Goal: Information Seeking & Learning: Learn about a topic

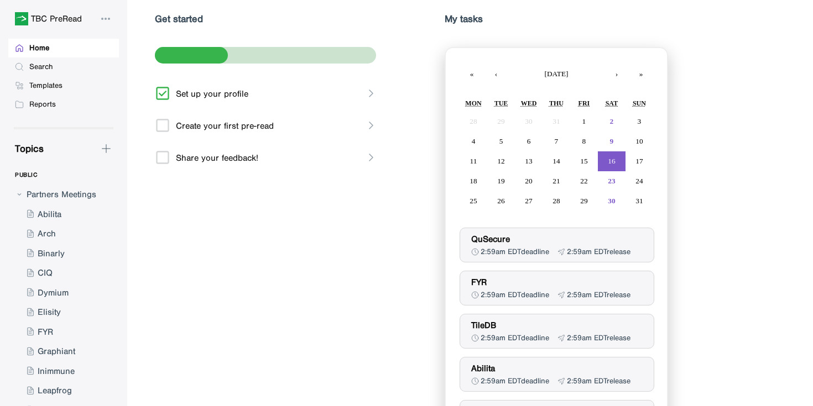
scroll to position [168, 0]
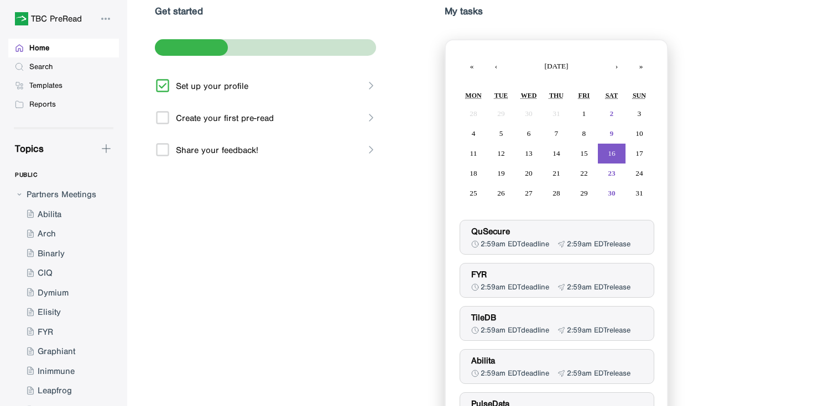
click at [518, 244] on div "2:59am EDT deadline" at bounding box center [514, 243] width 69 height 9
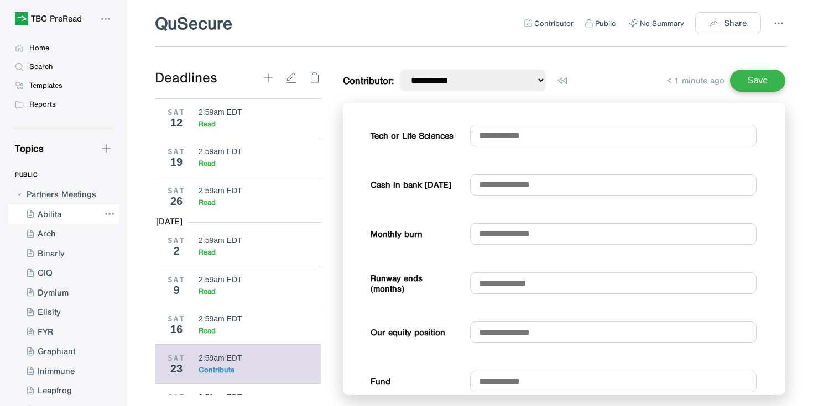
click at [55, 212] on div at bounding box center [53, 215] width 91 height 20
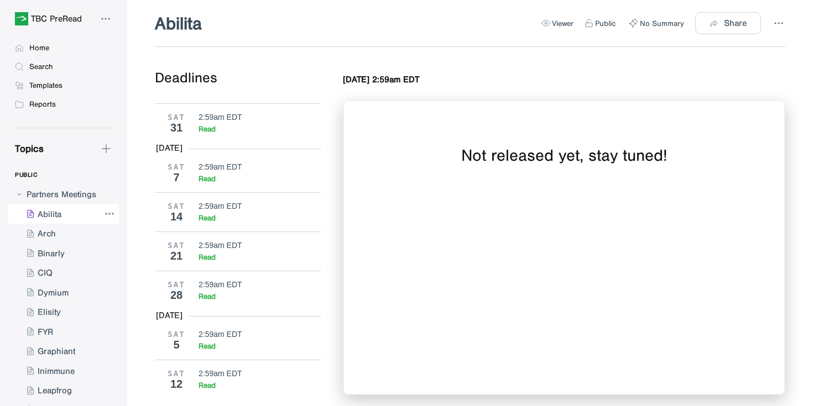
scroll to position [5077, 0]
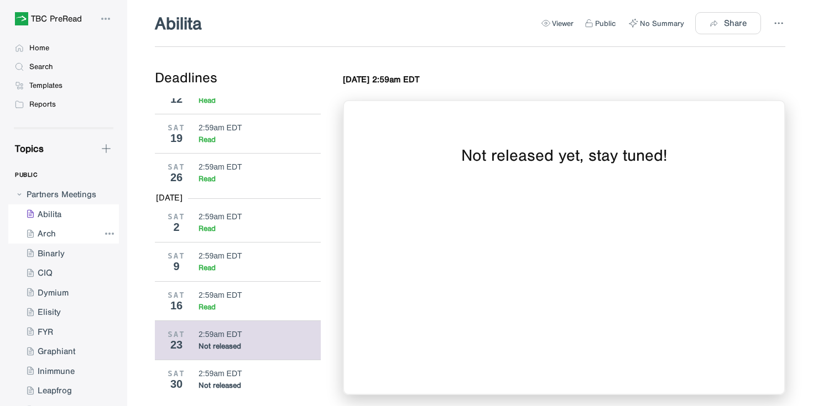
click at [45, 234] on div at bounding box center [53, 234] width 91 height 20
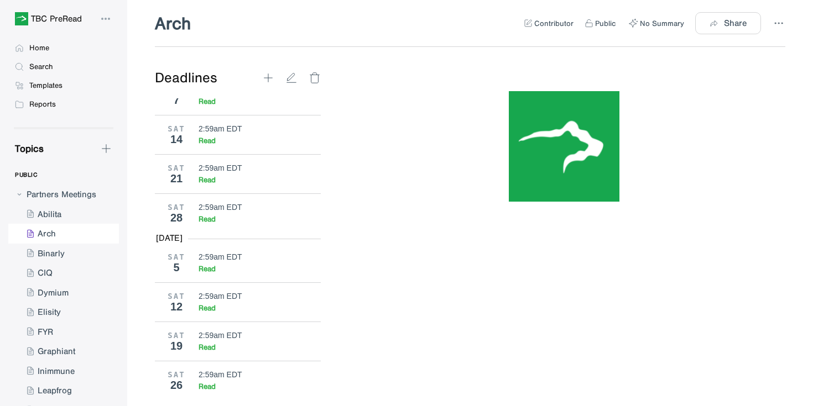
select select "**"
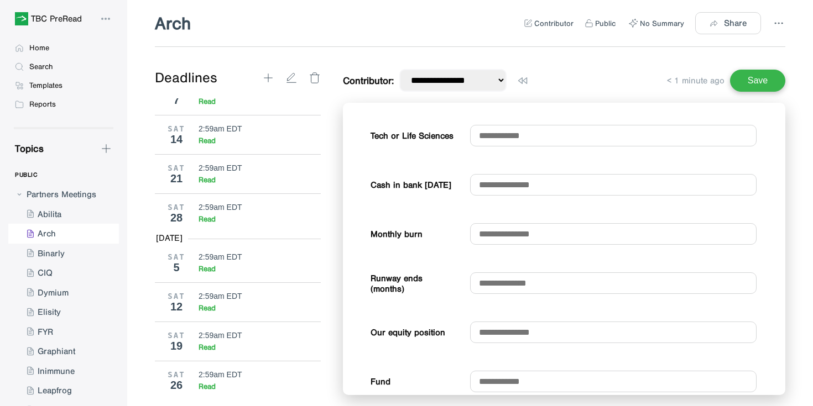
scroll to position [5077, 0]
